Goal: Information Seeking & Learning: Learn about a topic

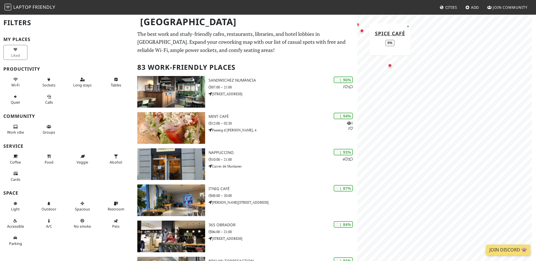
click at [390, 65] on div "Map marker" at bounding box center [390, 66] width 4 height 4
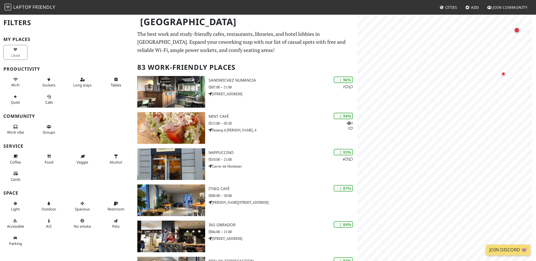
click at [536, 0] on html "Laptop Friendly Cities Add Join Community Barcelona Filters My Places Liked Pro…" at bounding box center [268, 130] width 536 height 261
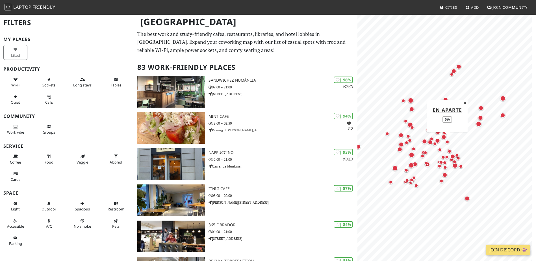
drag, startPoint x: 388, startPoint y: 204, endPoint x: 463, endPoint y: 120, distance: 111.8
click at [451, 139] on div "Map marker" at bounding box center [447, 142] width 7 height 7
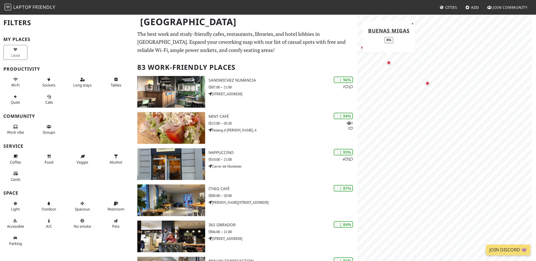
click at [389, 63] on div "Map marker" at bounding box center [389, 63] width 4 height 4
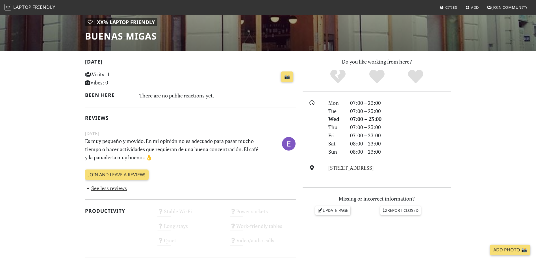
scroll to position [85, 0]
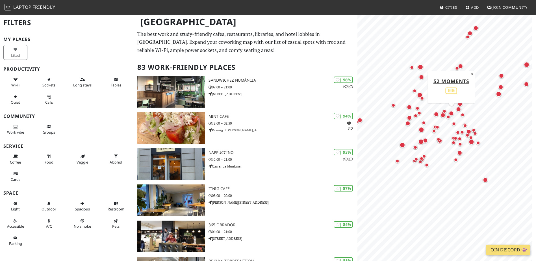
drag, startPoint x: 478, startPoint y: 156, endPoint x: 450, endPoint y: 111, distance: 52.8
click at [450, 28] on div at bounding box center [447, 28] width 172 height 0
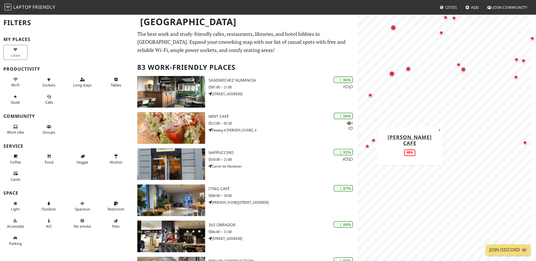
click at [367, 144] on div "Map marker" at bounding box center [368, 146] width 4 height 4
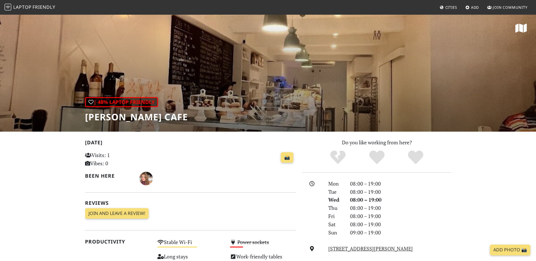
click at [366, 105] on div "| 48% Laptop Friendly Manso's Cafe" at bounding box center [268, 73] width 536 height 118
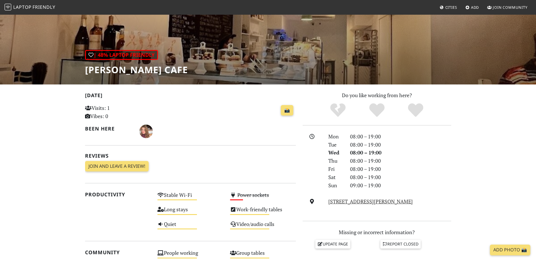
scroll to position [57, 0]
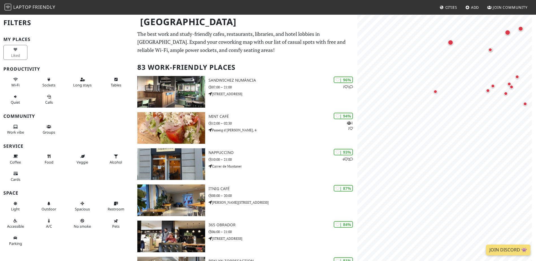
drag, startPoint x: 379, startPoint y: 158, endPoint x: 462, endPoint y: 13, distance: 167.6
click at [455, 38] on div "Map marker" at bounding box center [451, 42] width 8 height 8
click at [416, 82] on div "Map marker" at bounding box center [414, 80] width 7 height 7
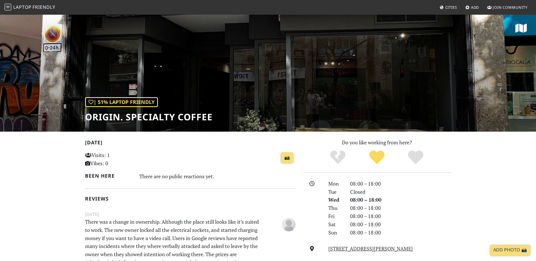
click at [345, 62] on div "| 51% Laptop Friendly Origin. Specialty Coffee" at bounding box center [268, 73] width 536 height 118
click at [240, 92] on div "| 51% Laptop Friendly Origin. Specialty Coffee" at bounding box center [268, 73] width 536 height 118
click at [312, 83] on div "| 51% Laptop Friendly Origin. Specialty Coffee" at bounding box center [268, 73] width 536 height 118
click at [193, 113] on h1 "Origin. Specialty Coffee" at bounding box center [149, 117] width 128 height 11
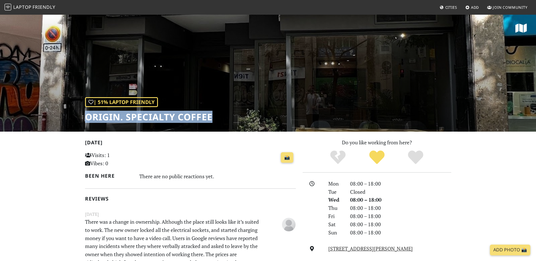
drag, startPoint x: 217, startPoint y: 116, endPoint x: 85, endPoint y: 124, distance: 132.8
click at [85, 124] on div "| 51% Laptop Friendly Origin. Specialty Coffee" at bounding box center [268, 73] width 536 height 118
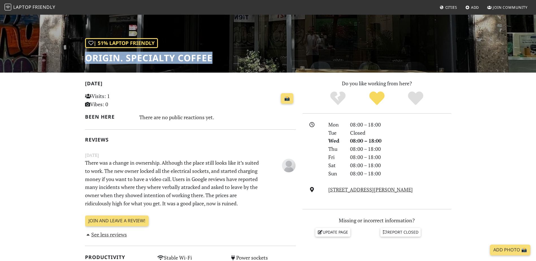
scroll to position [85, 0]
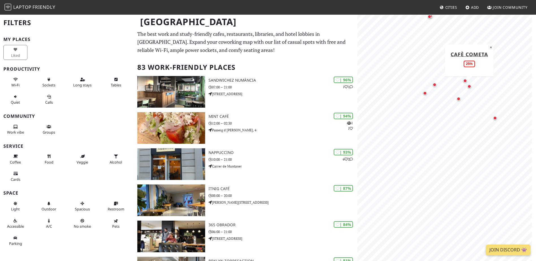
click at [467, 85] on div "Map marker" at bounding box center [469, 86] width 7 height 7
click at [469, 74] on div "Map marker" at bounding box center [469, 73] width 4 height 4
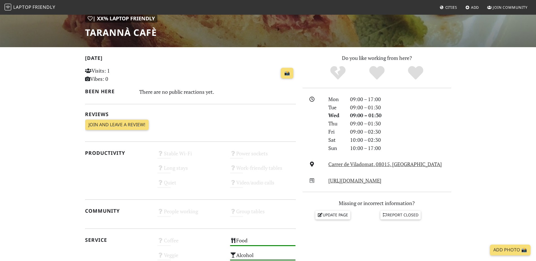
scroll to position [85, 0]
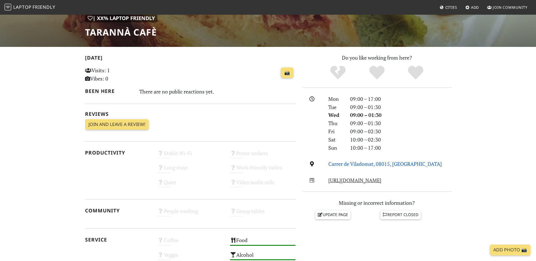
click at [384, 162] on link "Carrer de Viladomat, 08015, [GEOGRAPHIC_DATA]" at bounding box center [386, 164] width 114 height 7
